Goal: Transaction & Acquisition: Purchase product/service

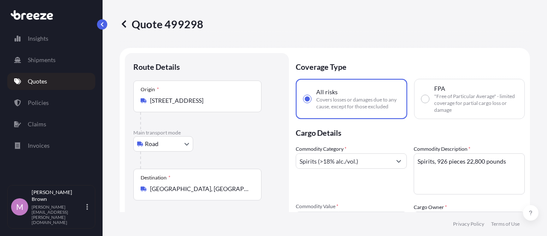
select select "Road"
select select "2"
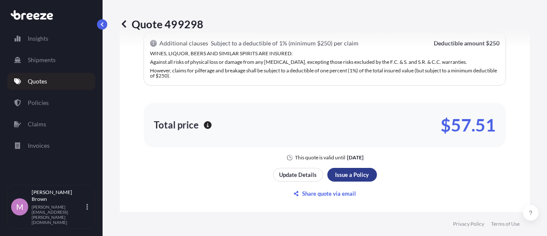
scroll to position [679, 0]
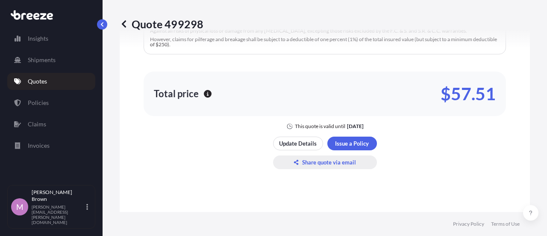
click at [294, 147] on p "Update Details" at bounding box center [298, 143] width 38 height 9
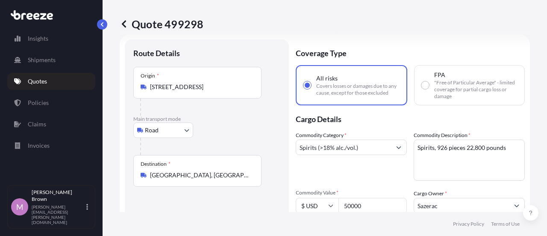
scroll to position [0, 0]
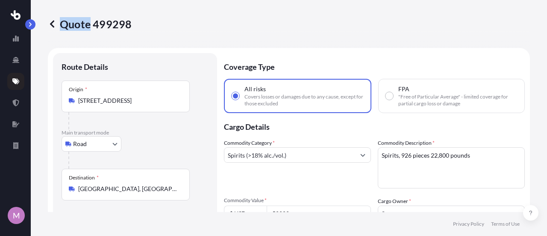
click at [57, 29] on p "Quote 499298" at bounding box center [90, 24] width 84 height 14
click at [51, 20] on icon at bounding box center [52, 24] width 9 height 9
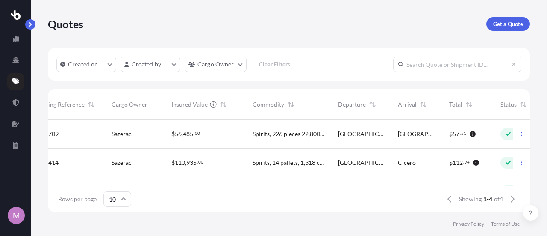
scroll to position [0, 247]
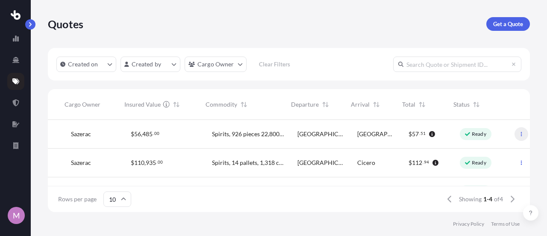
click at [519, 136] on icon "button" at bounding box center [521, 133] width 5 height 5
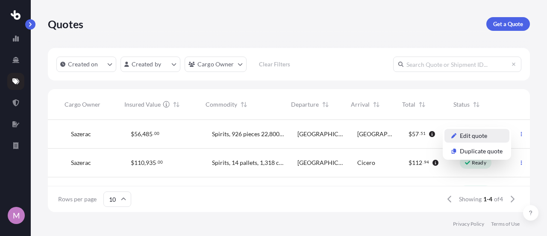
click at [482, 139] on p "Edit quote" at bounding box center [473, 135] width 27 height 9
select select "Road"
select select "2"
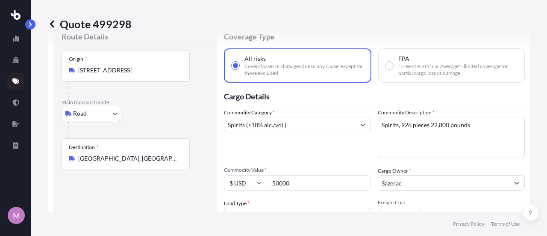
scroll to position [43, 0]
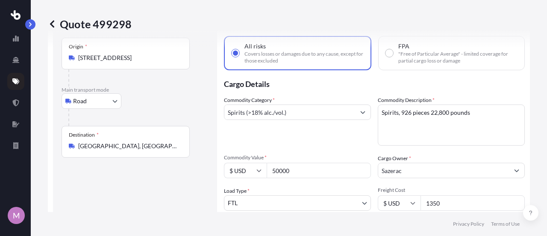
click at [104, 145] on input "[GEOGRAPHIC_DATA], [GEOGRAPHIC_DATA], [GEOGRAPHIC_DATA]" at bounding box center [128, 146] width 101 height 9
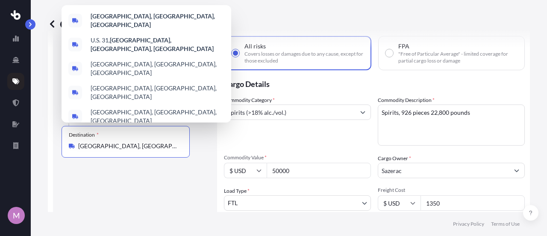
click at [104, 145] on input "[GEOGRAPHIC_DATA], [GEOGRAPHIC_DATA], [GEOGRAPHIC_DATA]" at bounding box center [128, 146] width 101 height 9
paste input "[STREET_ADDRESS][US_STATE]"
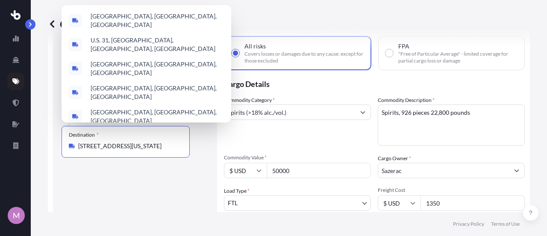
scroll to position [0, 71]
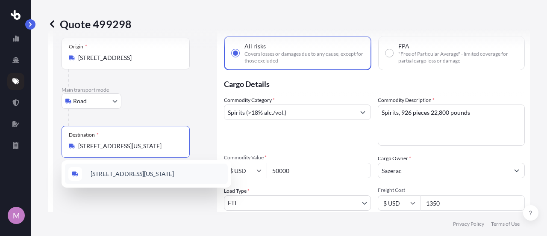
click at [109, 175] on span "[STREET_ADDRESS][US_STATE]" at bounding box center [132, 173] width 83 height 9
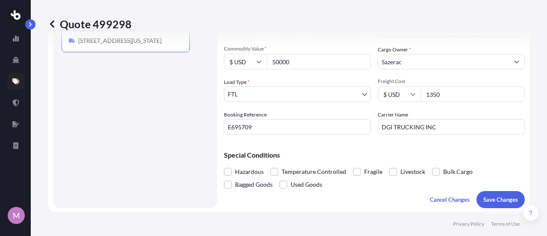
scroll to position [171, 0]
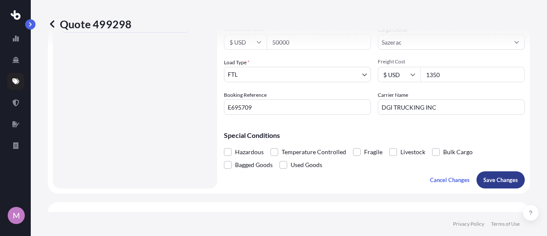
type input "[STREET_ADDRESS][US_STATE]"
click at [512, 182] on button "Save Changes" at bounding box center [501, 179] width 48 height 17
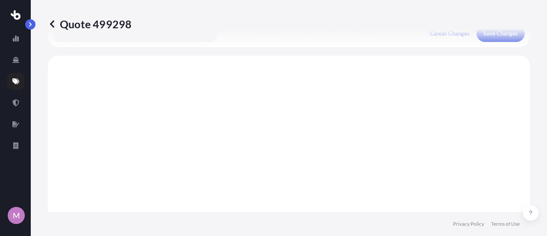
scroll to position [330, 0]
select select "Road"
select select "2"
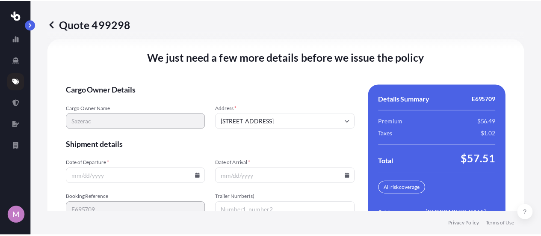
scroll to position [1329, 0]
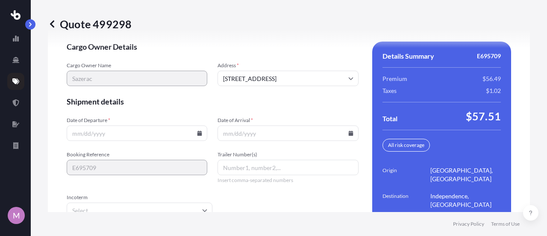
click at [147, 142] on form "Cargo Owner Details Cargo Owner Name Sazerac Address * [STREET_ADDRESS] Shipmen…" at bounding box center [213, 142] width 292 height 203
click at [147, 137] on form "Cargo Owner Details Cargo Owner Name Sazerac Address * [STREET_ADDRESS] Shipmen…" at bounding box center [213, 142] width 292 height 203
click at [149, 130] on input "Date of Departure *" at bounding box center [137, 132] width 141 height 15
click at [203, 130] on input "Date of Departure *" at bounding box center [137, 132] width 141 height 15
click at [198, 130] on icon at bounding box center [200, 132] width 5 height 5
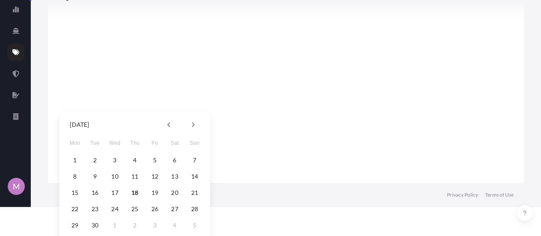
scroll to position [43, 0]
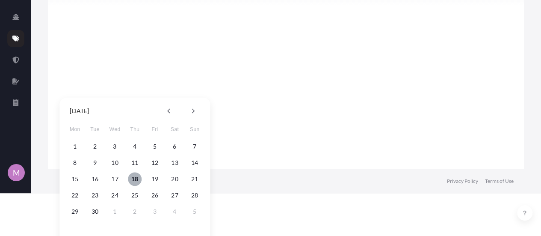
click at [134, 179] on button "18" at bounding box center [135, 179] width 14 height 14
type input "[DATE]"
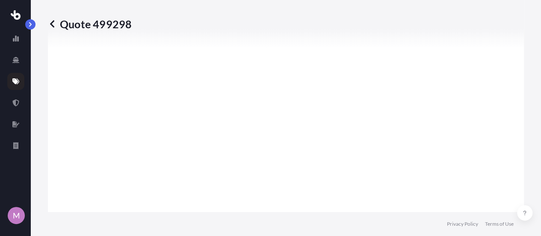
scroll to position [1329, 0]
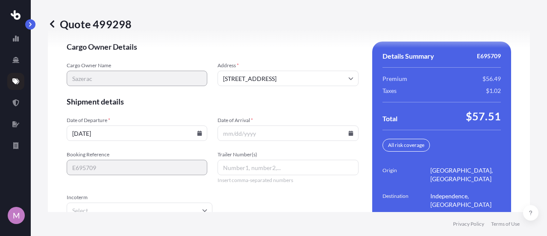
click at [347, 133] on input "Date of Arrival *" at bounding box center [288, 132] width 141 height 15
click at [349, 131] on icon at bounding box center [351, 132] width 5 height 5
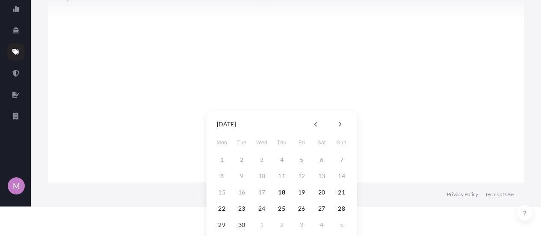
scroll to position [43, 0]
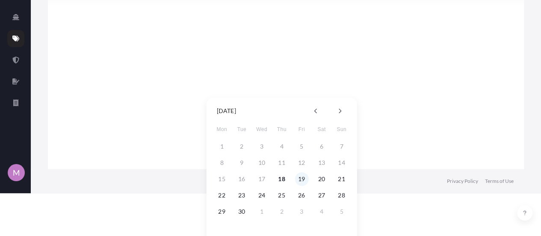
click at [300, 180] on button "19" at bounding box center [302, 179] width 14 height 14
type input "[DATE]"
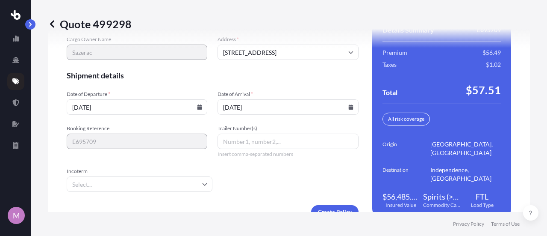
scroll to position [1367, 0]
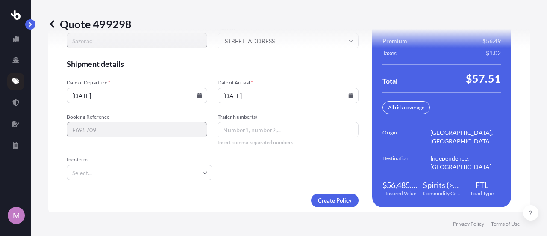
click at [233, 122] on input "Trailer Number(s)" at bounding box center [288, 129] width 141 height 15
click at [237, 124] on input "Trailer Number(s)" at bounding box center [288, 129] width 141 height 15
type input "53245"
click at [80, 167] on input "Incoterm" at bounding box center [140, 172] width 146 height 15
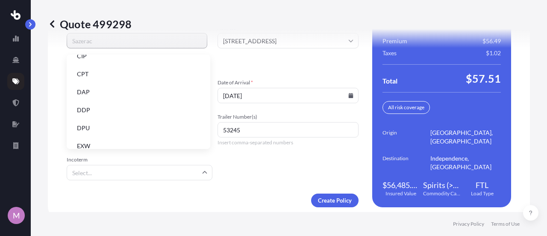
scroll to position [109, 0]
click at [143, 193] on div "Create Policy" at bounding box center [213, 200] width 292 height 14
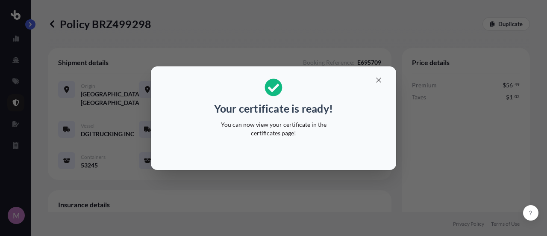
click at [258, 114] on p "Your certificate is ready!" at bounding box center [273, 108] width 119 height 14
click at [380, 81] on icon "button" at bounding box center [378, 79] width 5 height 5
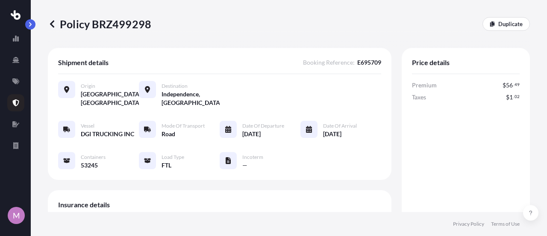
click at [15, 106] on link at bounding box center [15, 102] width 17 height 17
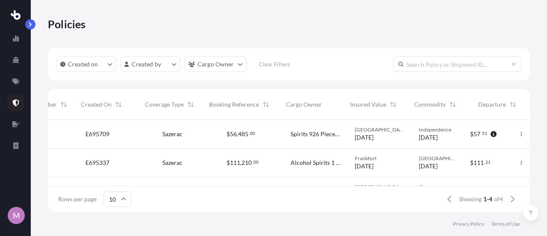
scroll to position [0, 170]
click at [519, 136] on icon "button" at bounding box center [521, 133] width 5 height 5
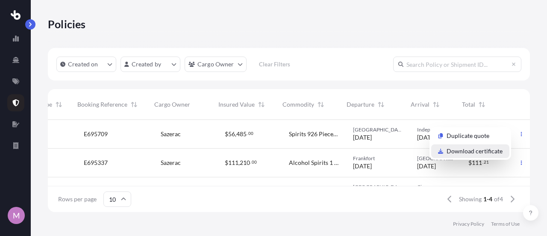
click at [474, 149] on p "Download certificate" at bounding box center [475, 151] width 56 height 9
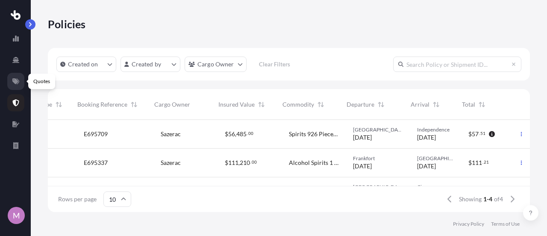
click at [17, 78] on icon at bounding box center [15, 81] width 7 height 7
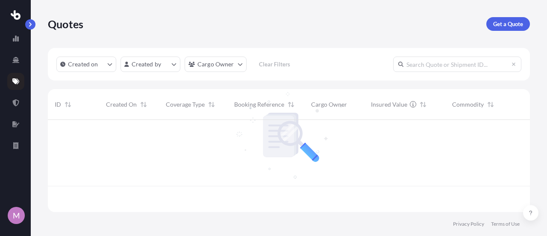
scroll to position [90, 476]
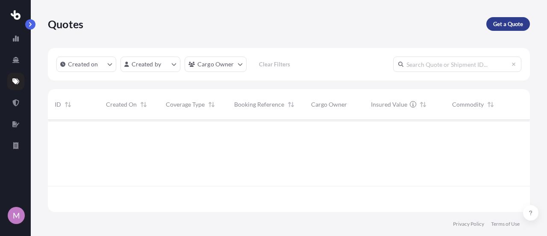
click at [519, 23] on p "Get a Quote" at bounding box center [509, 24] width 30 height 9
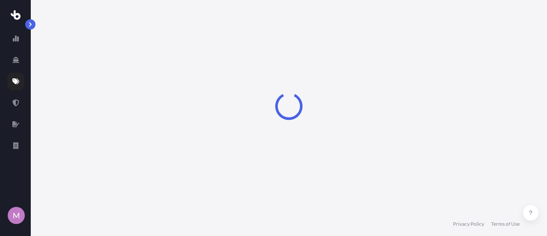
select select "Sea"
select select "1"
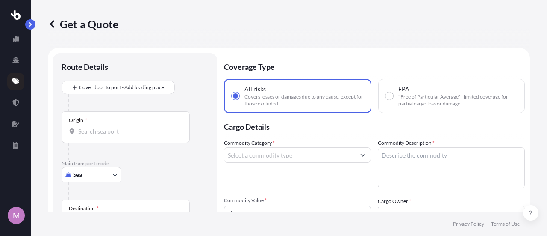
scroll to position [14, 0]
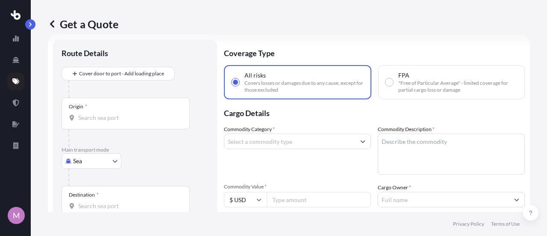
drag, startPoint x: 107, startPoint y: 132, endPoint x: 107, endPoint y: 127, distance: 5.2
click at [107, 131] on div at bounding box center [128, 137] width 121 height 17
click at [105, 125] on div "Origin *" at bounding box center [126, 114] width 128 height 32
click at [105, 122] on input "Origin *" at bounding box center [128, 117] width 101 height 9
paste input "[STREET_ADDRESS][US_STATE]"
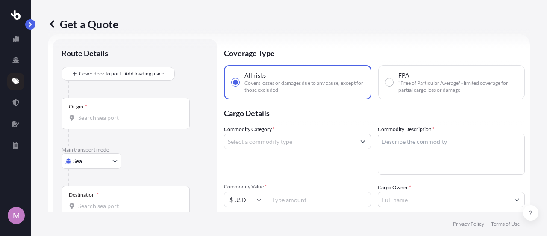
type input "[STREET_ADDRESS][US_STATE]"
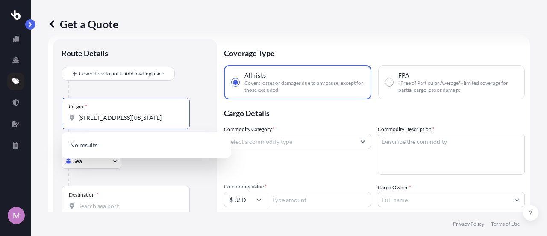
scroll to position [0, 35]
click at [112, 114] on input "[STREET_ADDRESS][US_STATE]" at bounding box center [128, 117] width 101 height 9
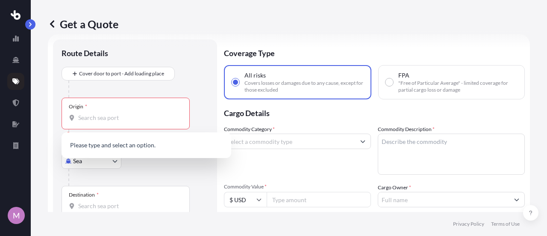
drag, startPoint x: 80, startPoint y: 169, endPoint x: 83, endPoint y: 162, distance: 7.1
click at [80, 169] on div at bounding box center [138, 177] width 140 height 17
click at [83, 162] on body "M Get a Quote Route Details Cover door to port - Add loading place Place of loa…" at bounding box center [273, 118] width 547 height 236
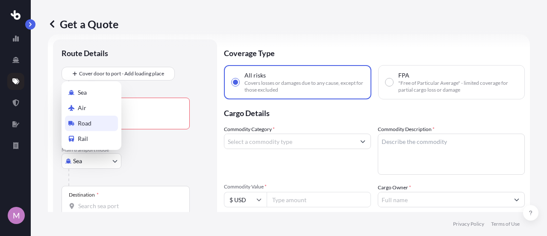
click at [86, 126] on span "Road" at bounding box center [85, 123] width 14 height 9
select select "Road"
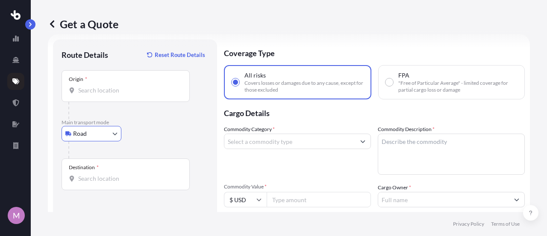
click at [113, 85] on div "Origin *" at bounding box center [126, 86] width 128 height 32
click at [113, 86] on input "Origin *" at bounding box center [128, 90] width 101 height 9
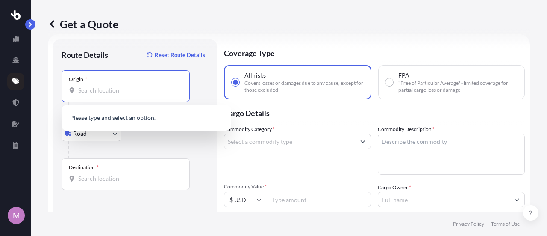
paste input "[STREET_ADDRESS][US_STATE]"
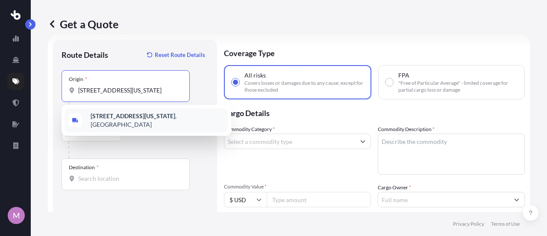
click at [108, 118] on b "[STREET_ADDRESS][US_STATE]" at bounding box center [133, 115] width 85 height 7
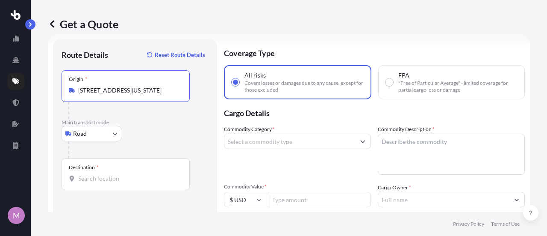
type input "[STREET_ADDRESS][US_STATE]"
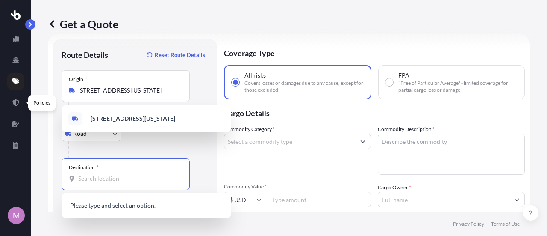
click at [122, 178] on input "Destination *" at bounding box center [128, 178] width 101 height 9
paste input "[STREET_ADDRESS][PERSON_NAME][US_STATE]"
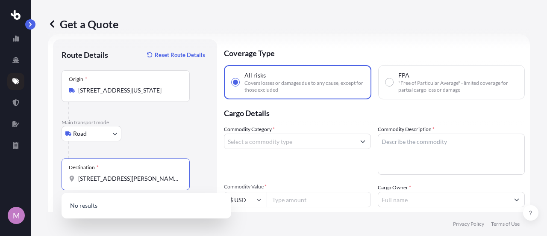
scroll to position [0, 50]
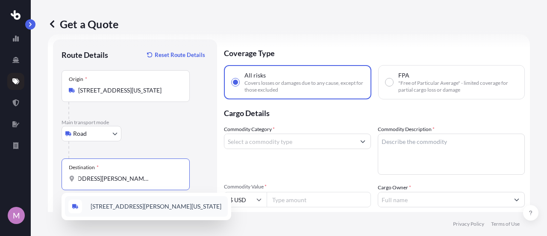
click at [112, 207] on span "[STREET_ADDRESS][PERSON_NAME][US_STATE]" at bounding box center [156, 206] width 131 height 9
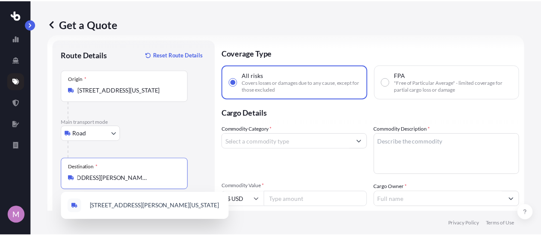
scroll to position [0, 43]
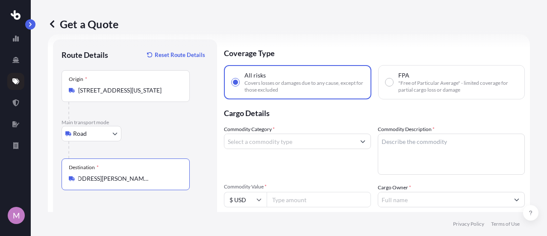
type input "[STREET_ADDRESS][PERSON_NAME][US_STATE]"
click at [272, 148] on input "Commodity Category *" at bounding box center [290, 140] width 131 height 15
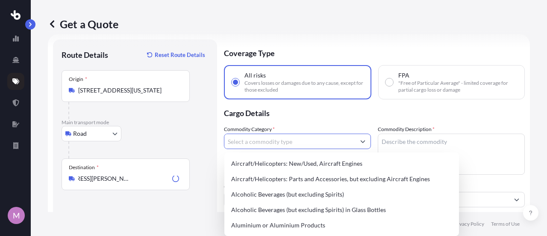
scroll to position [0, 0]
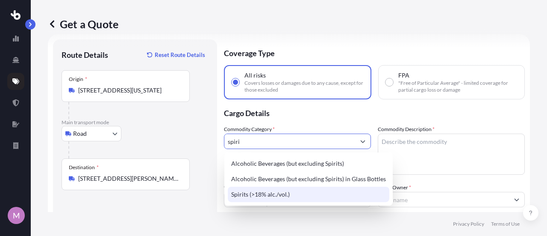
click at [274, 195] on div "Spirits (>18% alc./vol.)" at bounding box center [309, 193] width 162 height 15
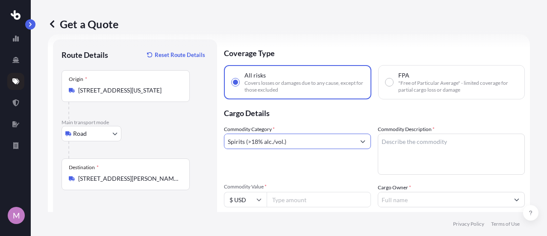
type input "Spirits (>18% alc./vol.)"
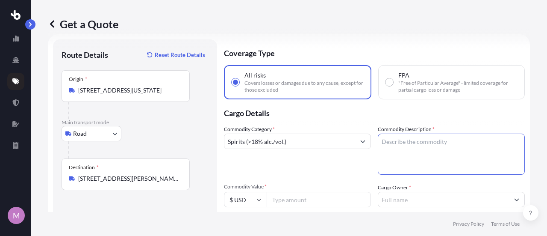
click at [409, 148] on textarea "Commodity Description *" at bounding box center [451, 153] width 147 height 41
click at [418, 146] on textarea "Spirits," at bounding box center [451, 153] width 147 height 41
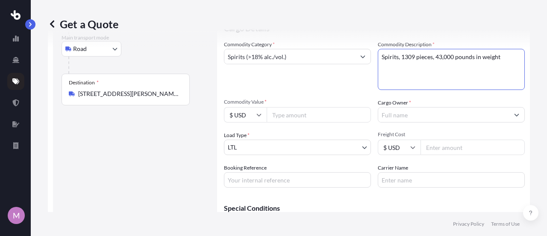
scroll to position [99, 0]
type textarea "Spirits, 1309 pieces, 43,000 pounds in weight"
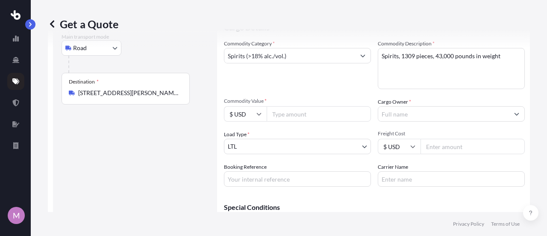
click at [310, 112] on input "Commodity Value *" at bounding box center [319, 113] width 104 height 15
click at [305, 118] on input "Commodity Value *" at bounding box center [319, 113] width 104 height 15
type input "50000"
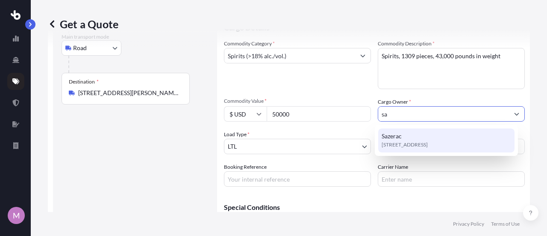
click at [406, 138] on div "Sazerac [STREET_ADDRESS]" at bounding box center [447, 140] width 136 height 24
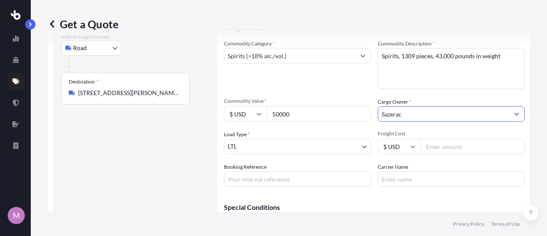
type input "Sazerac"
click at [251, 146] on body "10 options available. 6 options available. 1 option available. M Get a Quote Ro…" at bounding box center [273, 118] width 547 height 236
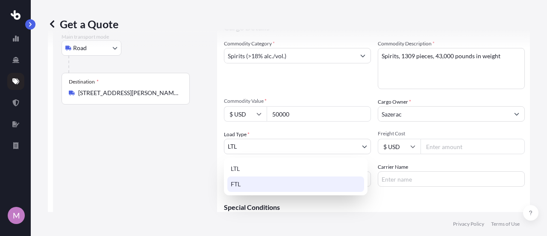
click at [249, 179] on div "FTL" at bounding box center [296, 183] width 137 height 15
select select "2"
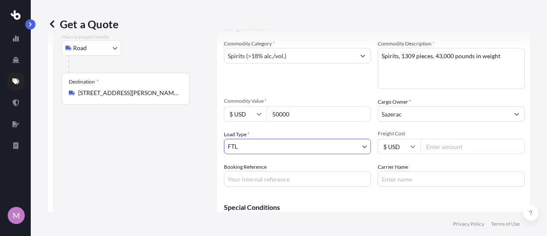
click at [435, 147] on input "Freight Cost" at bounding box center [473, 146] width 104 height 15
type input "900"
click at [310, 177] on input "Booking Reference" at bounding box center [297, 178] width 147 height 15
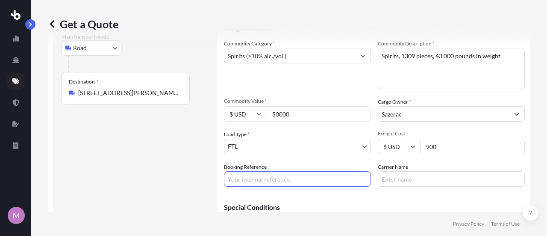
paste input "E695335"
type input "E695335"
click at [405, 180] on input "Carrier Name" at bounding box center [451, 178] width 147 height 15
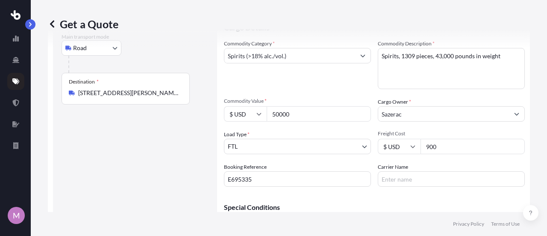
click at [424, 175] on input "Carrier Name" at bounding box center [451, 178] width 147 height 15
paste input "TRANSFLEET INC"
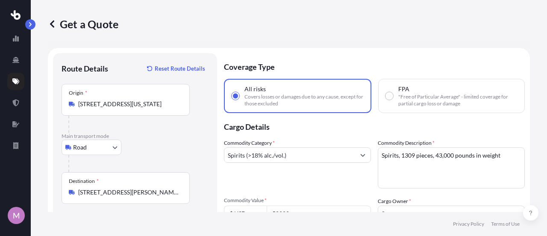
scroll to position [152, 0]
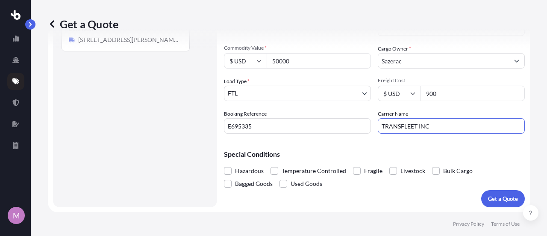
type input "TRANSFLEET INC"
click at [505, 193] on button "Get a Quote" at bounding box center [504, 198] width 44 height 17
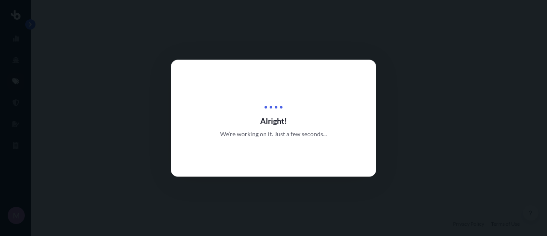
select select "Road"
select select "2"
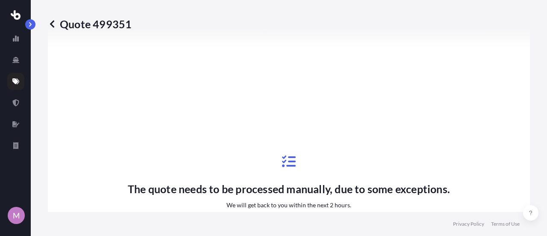
scroll to position [373, 0]
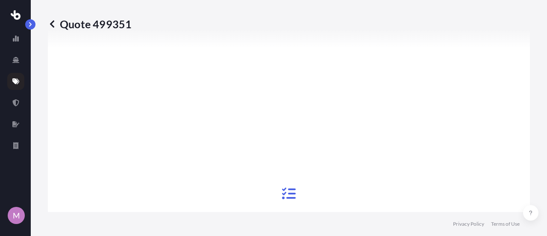
click at [59, 26] on p "Quote 499351" at bounding box center [90, 24] width 84 height 14
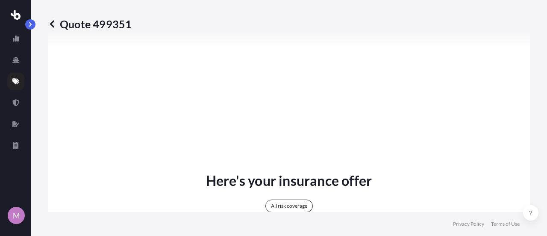
scroll to position [330, 0]
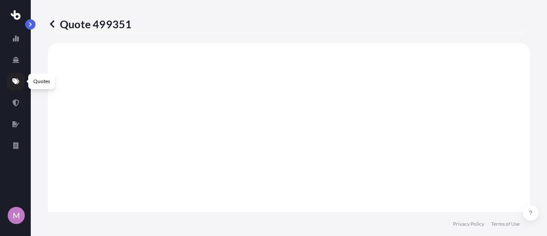
click at [19, 84] on icon at bounding box center [15, 81] width 7 height 7
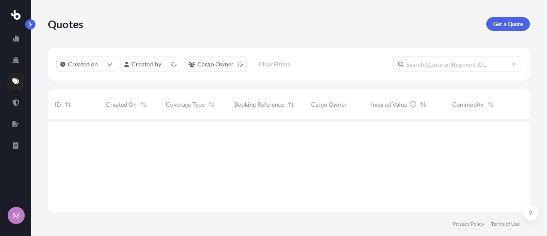
scroll to position [90, 476]
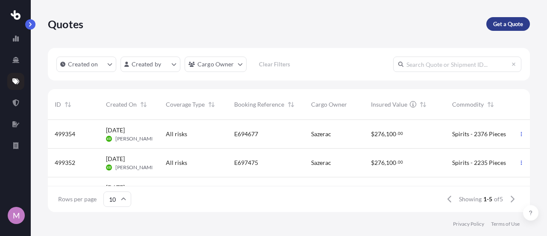
click at [513, 22] on p "Get a Quote" at bounding box center [509, 24] width 30 height 9
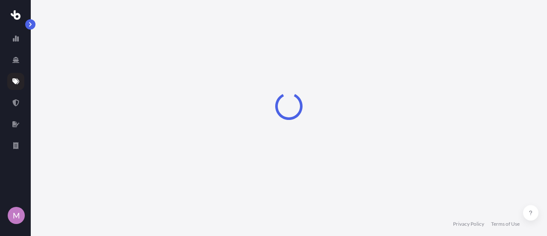
select select "Sea"
select select "1"
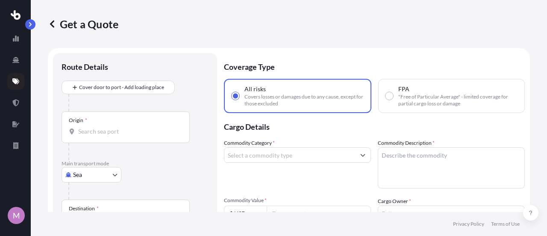
scroll to position [14, 0]
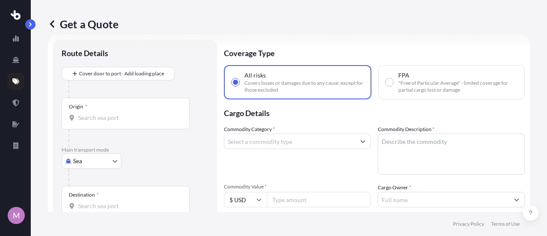
click at [122, 113] on input "Origin *" at bounding box center [128, 117] width 101 height 9
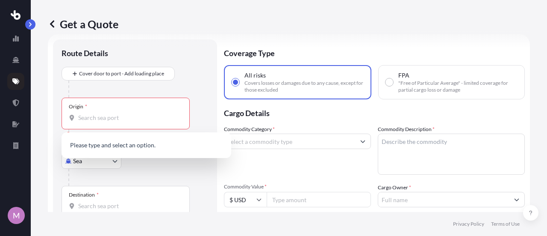
drag, startPoint x: 152, startPoint y: 82, endPoint x: 81, endPoint y: 176, distance: 117.9
click at [151, 83] on div at bounding box center [138, 88] width 140 height 17
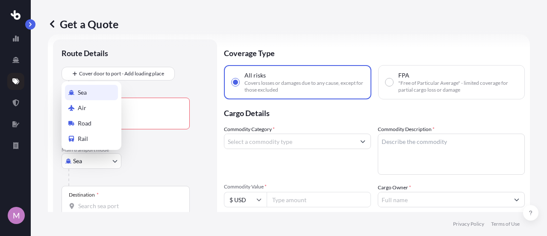
click at [86, 166] on body "0 options available. M Get a Quote Route Details Cover door to port - Add loadi…" at bounding box center [273, 118] width 547 height 236
click at [86, 122] on span "Road" at bounding box center [85, 123] width 14 height 9
select select "Road"
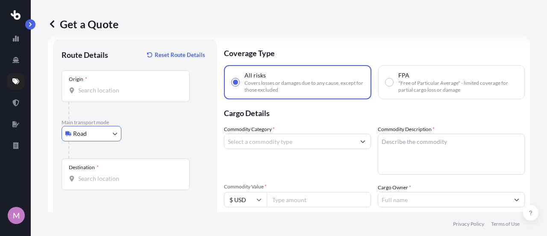
click at [95, 84] on div "Origin *" at bounding box center [126, 86] width 128 height 32
click at [95, 86] on input "Origin *" at bounding box center [128, 90] width 101 height 9
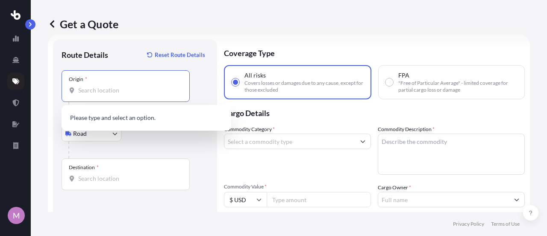
paste input "[STREET_ADDRESS][US_STATE]"
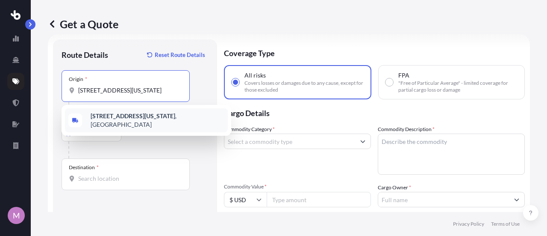
click at [102, 119] on b "[STREET_ADDRESS][US_STATE]" at bounding box center [133, 115] width 85 height 7
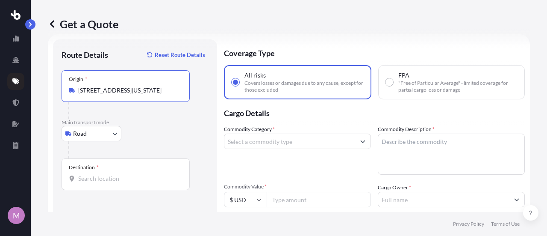
type input "[STREET_ADDRESS][US_STATE]"
click at [94, 175] on input "Destination *" at bounding box center [128, 178] width 101 height 9
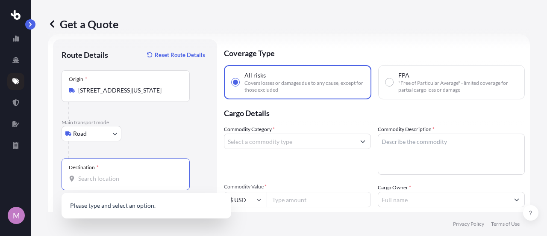
paste input "[STREET_ADDRESS][US_STATE]"
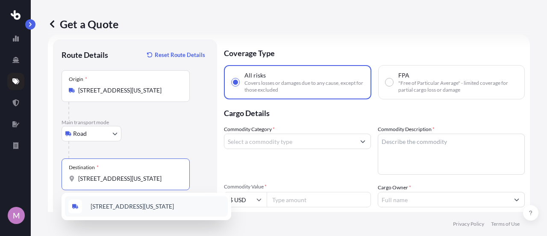
click at [110, 206] on span "[STREET_ADDRESS][US_STATE]" at bounding box center [132, 206] width 83 height 9
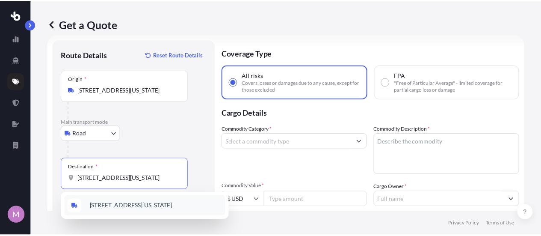
scroll to position [0, 30]
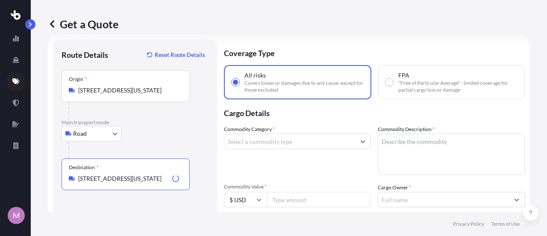
type input "[STREET_ADDRESS][US_STATE]"
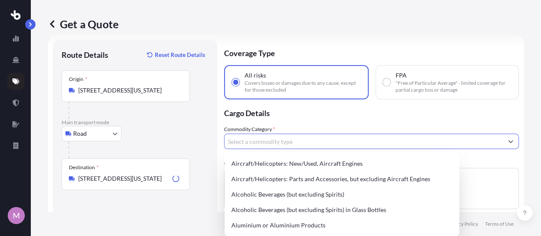
click at [291, 139] on input "Commodity Category *" at bounding box center [364, 140] width 278 height 15
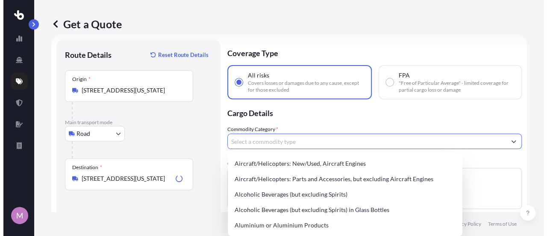
scroll to position [0, 0]
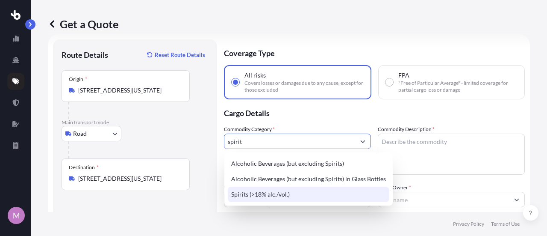
click at [282, 188] on div "Spirits (>18% alc./vol.)" at bounding box center [309, 193] width 162 height 15
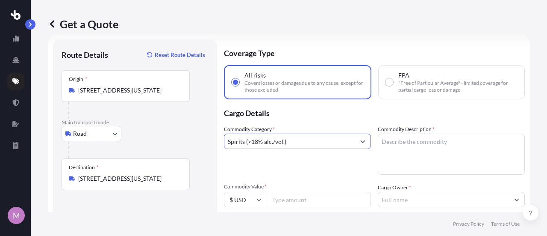
type input "Spirits (>18% alc./vol.)"
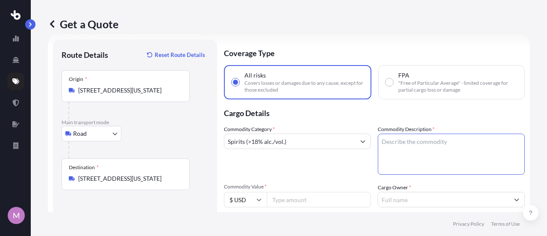
click at [421, 150] on textarea "Commodity Description *" at bounding box center [451, 153] width 147 height 41
click at [439, 154] on textarea "Commodity Description *" at bounding box center [451, 153] width 147 height 41
type textarea "s"
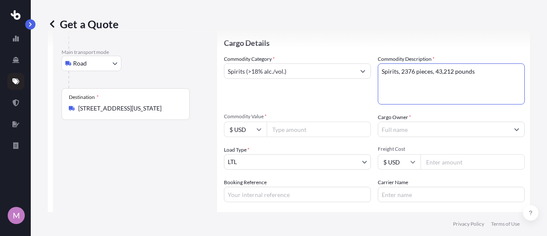
scroll to position [99, 0]
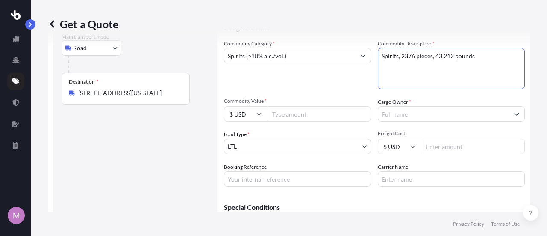
type textarea "Spirits, 2376 pieces, 43,212 pounds"
click at [283, 114] on input "Commodity Value *" at bounding box center [319, 113] width 104 height 15
type input "50000"
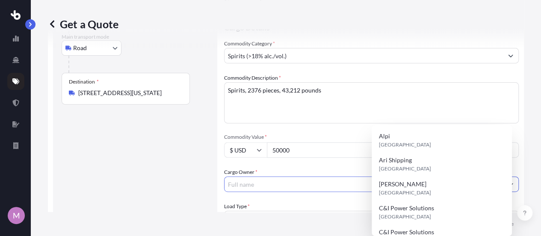
click at [430, 176] on input "Cargo Owner *" at bounding box center [364, 183] width 278 height 15
click at [415, 176] on input "a" at bounding box center [364, 183] width 278 height 15
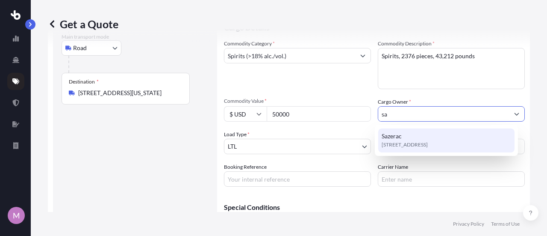
click at [403, 133] on div "Sazerac [STREET_ADDRESS]" at bounding box center [447, 140] width 136 height 24
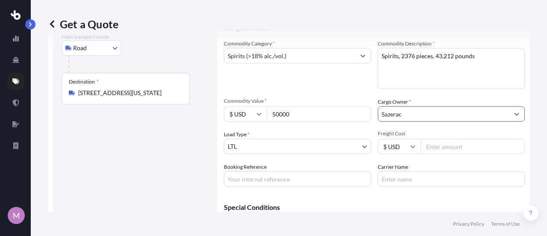
type input "Sazerac"
click at [309, 153] on body "10 options available. 6 options available. 1 option available. M Get a Quote Ro…" at bounding box center [273, 118] width 547 height 236
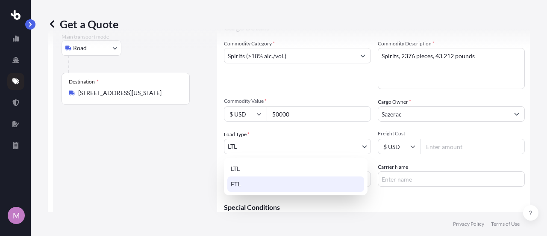
click at [249, 185] on div "FTL" at bounding box center [296, 183] width 137 height 15
select select "2"
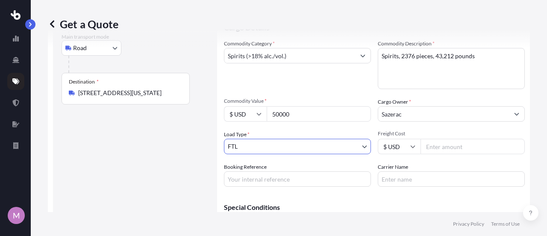
click at [459, 151] on input "Freight Cost" at bounding box center [473, 146] width 104 height 15
type input "1900"
click at [257, 183] on input "Booking Reference" at bounding box center [297, 178] width 147 height 15
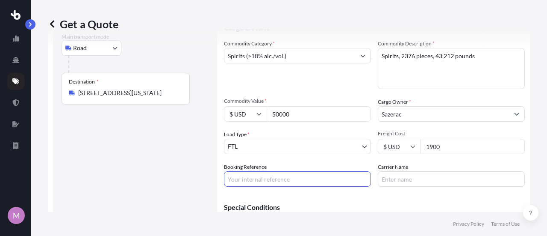
paste input "E695435"
type input "E695435"
click at [413, 180] on input "Carrier Name" at bounding box center [451, 178] width 147 height 15
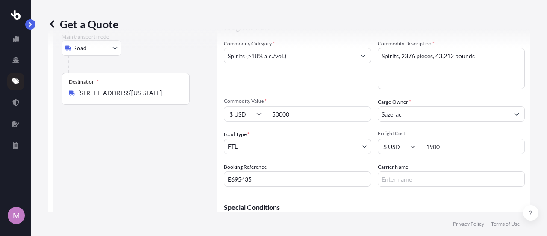
click at [408, 180] on input "Carrier Name" at bounding box center [451, 178] width 147 height 15
type input "D"
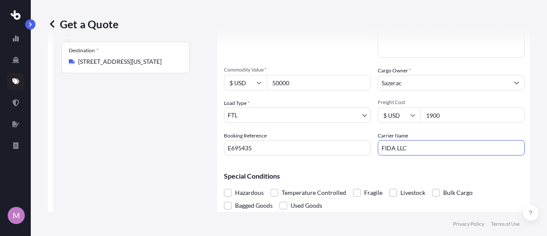
scroll to position [152, 0]
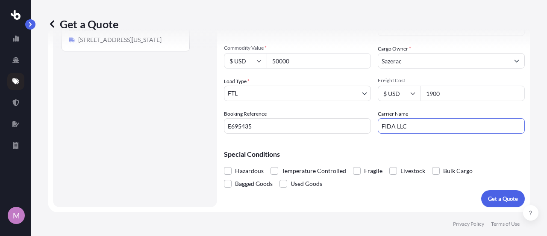
type input "FIDA LLC"
click at [500, 198] on p "Get a Quote" at bounding box center [503, 198] width 30 height 9
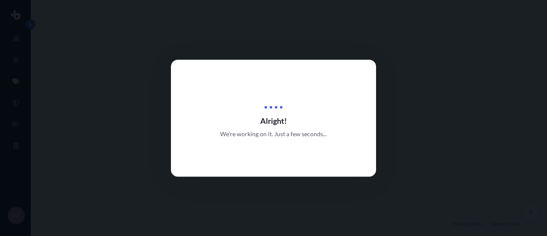
select select "Road"
select select "2"
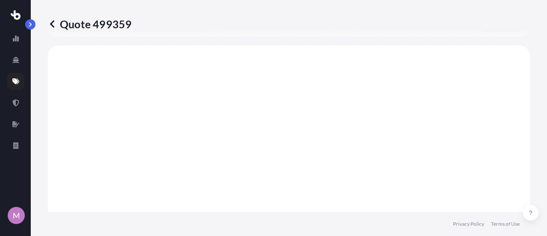
scroll to position [330, 0]
click at [115, 24] on p "Quote 499359" at bounding box center [90, 24] width 84 height 14
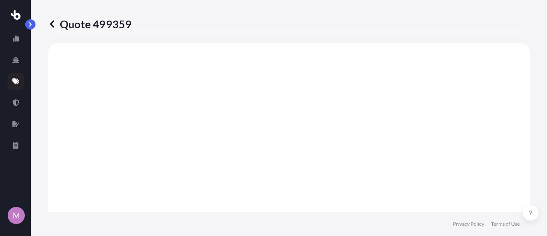
click at [141, 24] on div "Quote 499359" at bounding box center [289, 24] width 482 height 14
click at [104, 24] on p "Quote 499359" at bounding box center [90, 24] width 84 height 14
copy p "499359"
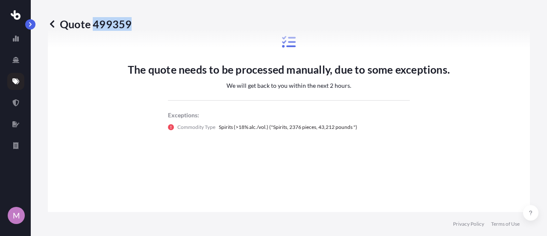
scroll to position [513, 0]
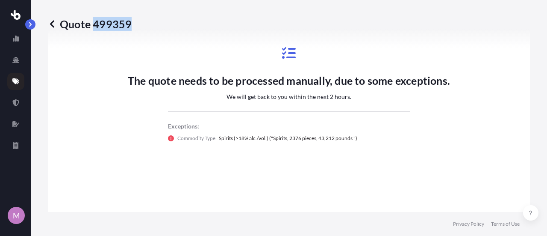
click at [53, 24] on icon at bounding box center [52, 24] width 9 height 9
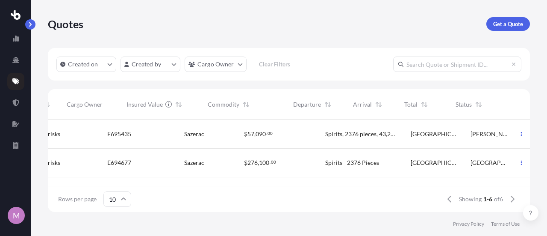
scroll to position [0, 247]
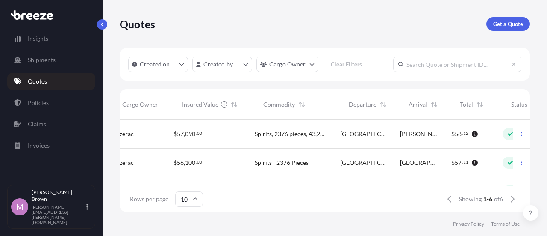
scroll to position [0, 319]
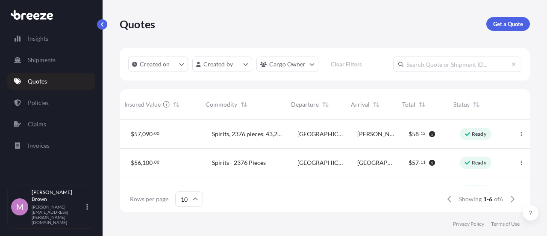
click at [185, 132] on div "$ 57 , 090 . 00" at bounding box center [165, 134] width 68 height 9
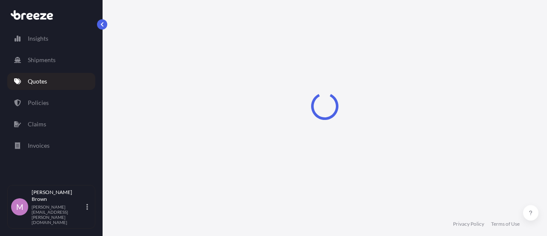
select select "Road"
select select "2"
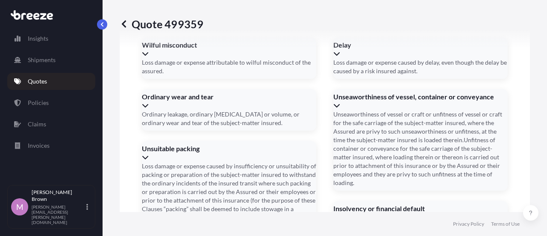
scroll to position [1345, 0]
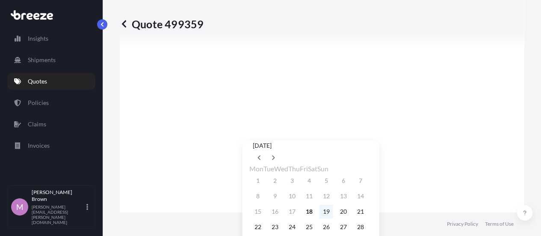
click at [333, 218] on button "19" at bounding box center [327, 211] width 14 height 14
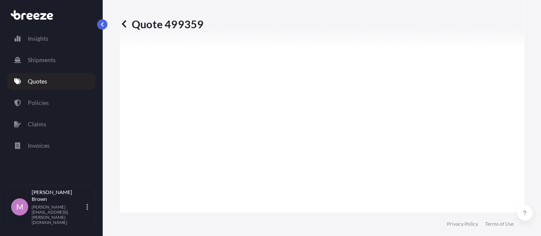
type input "[DATE]"
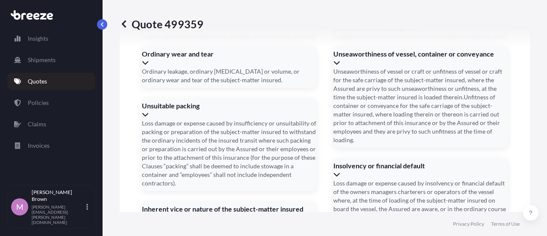
type input "2213"
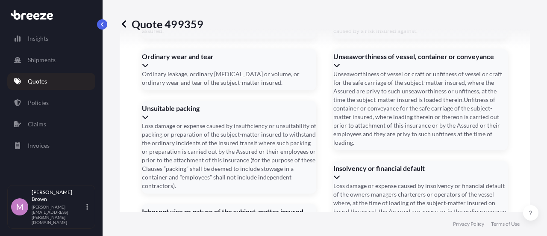
scroll to position [1385, 0]
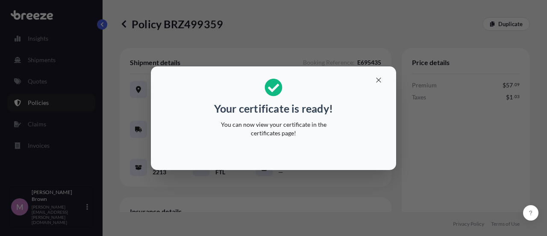
click at [302, 175] on div "Your certificate is ready! You can now view your certificate in the certificate…" at bounding box center [273, 118] width 547 height 236
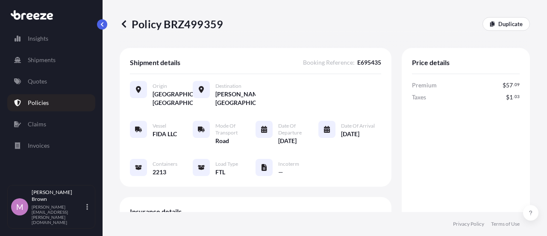
click at [121, 21] on icon at bounding box center [124, 24] width 9 height 9
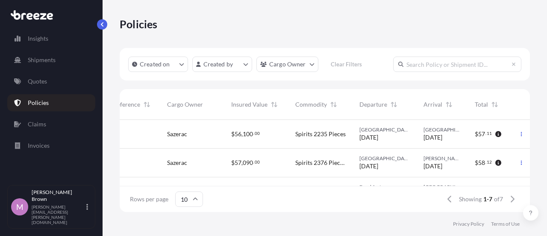
scroll to position [0, 242]
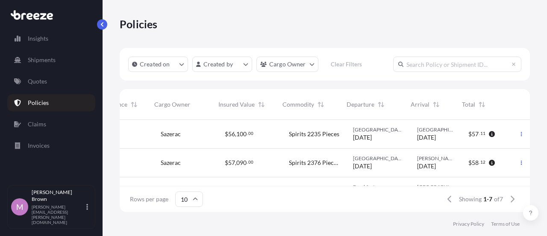
click at [364, 164] on span "[DATE]" at bounding box center [362, 166] width 19 height 9
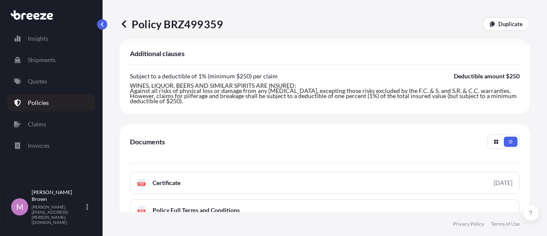
scroll to position [385, 0]
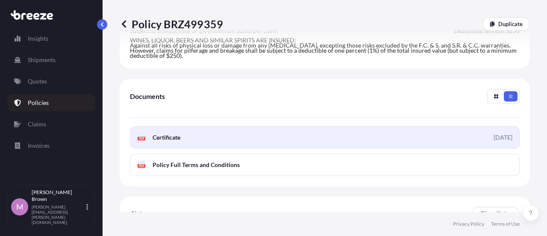
click at [168, 133] on span "Certificate" at bounding box center [167, 137] width 28 height 9
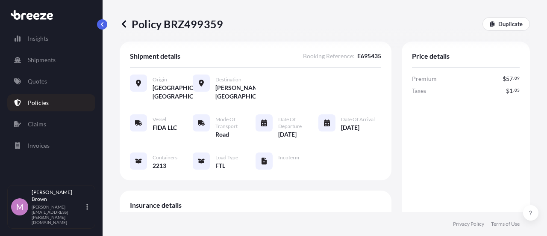
scroll to position [0, 0]
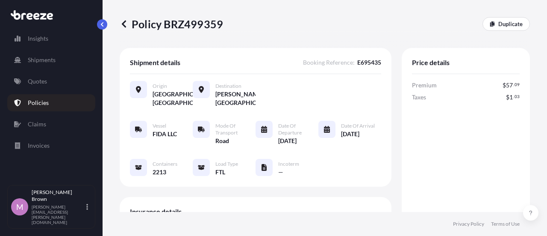
click at [121, 22] on icon at bounding box center [124, 24] width 9 height 9
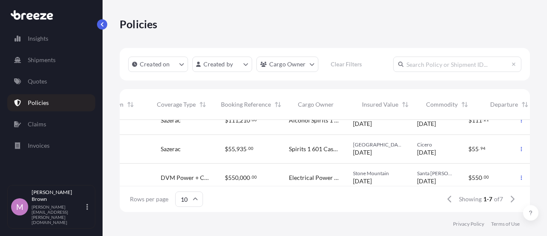
scroll to position [128, 0]
